Goal: Information Seeking & Learning: Learn about a topic

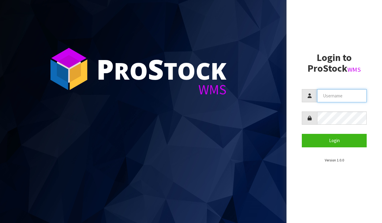
type input "[PERSON_NAME][EMAIL_ADDRESS][DOMAIN_NAME]"
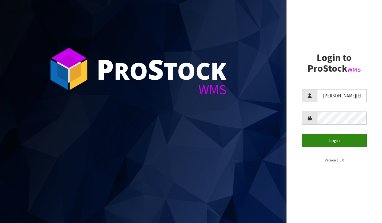
click at [354, 145] on button "Login" at bounding box center [334, 140] width 65 height 13
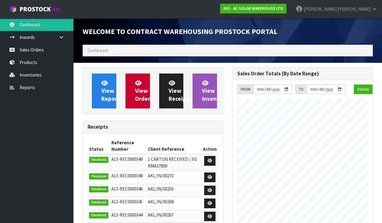
scroll to position [454, 150]
drag, startPoint x: 140, startPoint y: 46, endPoint x: 135, endPoint y: 48, distance: 4.9
click at [140, 46] on ol "Dashboard" at bounding box center [228, 50] width 290 height 11
click at [132, 49] on ol "Dashboard" at bounding box center [228, 50] width 290 height 11
click at [130, 50] on ol "Dashboard" at bounding box center [228, 50] width 290 height 11
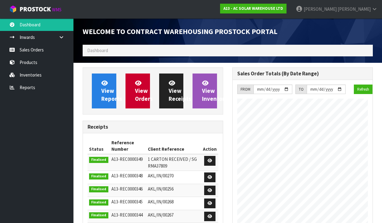
click at [99, 50] on span "Dashboard" at bounding box center [97, 50] width 21 height 6
click at [98, 50] on span "Dashboard" at bounding box center [97, 50] width 21 height 6
click at [91, 50] on span "Dashboard" at bounding box center [97, 50] width 21 height 6
click at [108, 52] on ol "Dashboard" at bounding box center [228, 50] width 290 height 11
click at [109, 51] on ol "Dashboard" at bounding box center [228, 50] width 290 height 11
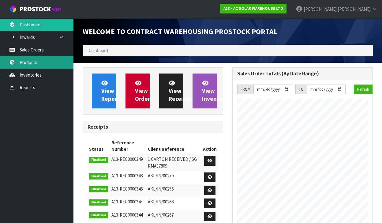
click at [37, 65] on link "Products" at bounding box center [36, 62] width 73 height 13
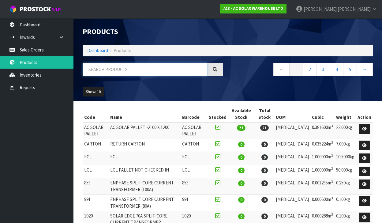
click at [100, 65] on input "text" at bounding box center [145, 69] width 125 height 13
type input "4862"
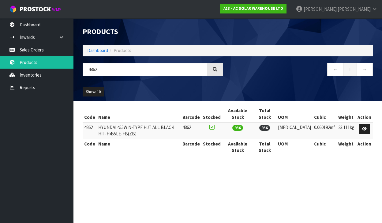
click at [89, 126] on td "4862" at bounding box center [90, 130] width 14 height 17
click at [367, 128] on icon at bounding box center [364, 129] width 5 height 4
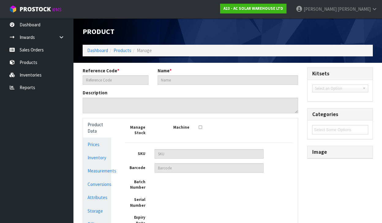
type input "4862"
type input "HYUNDAI 455W N-TYPE HJT ALL BLACK HIT-H455LE-FB(ZB)"
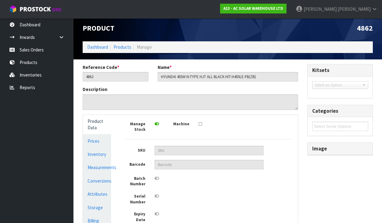
scroll to position [4, 0]
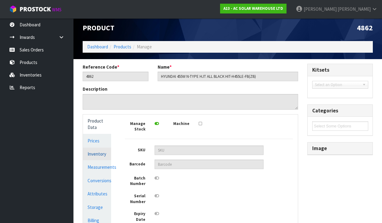
click at [99, 152] on link "Inventory" at bounding box center [97, 154] width 28 height 13
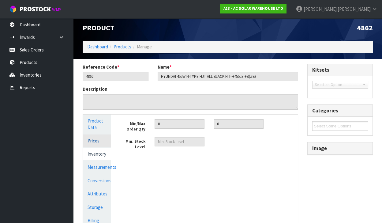
click at [97, 140] on link "Prices" at bounding box center [97, 140] width 28 height 13
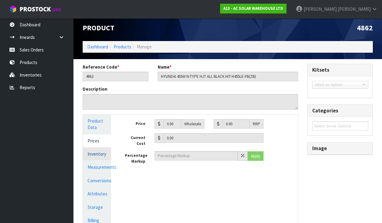
click at [94, 152] on link "Inventory" at bounding box center [97, 154] width 28 height 13
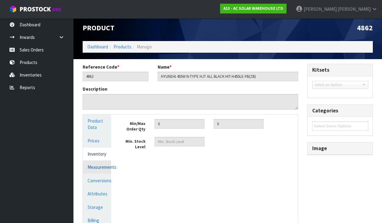
click at [96, 169] on link "Measurements" at bounding box center [97, 167] width 28 height 13
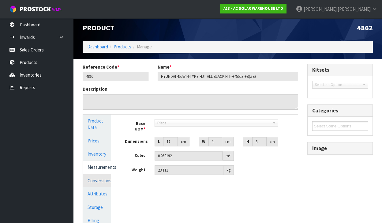
click at [94, 178] on link "Conversions" at bounding box center [97, 180] width 28 height 13
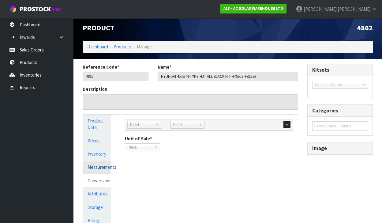
click at [99, 164] on link "Measurements" at bounding box center [97, 167] width 28 height 13
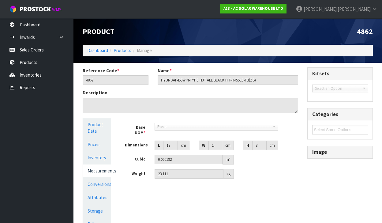
scroll to position [0, 0]
